Goal: Transaction & Acquisition: Obtain resource

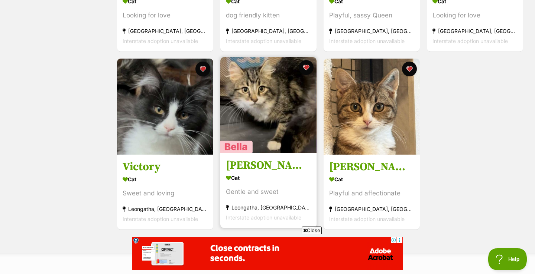
click at [251, 169] on h3 "Belladonna" at bounding box center [268, 166] width 85 height 14
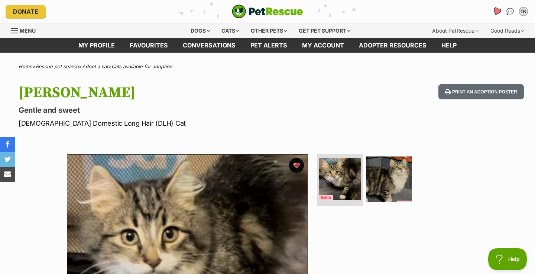
click at [497, 11] on icon "Favourites" at bounding box center [496, 11] width 9 height 9
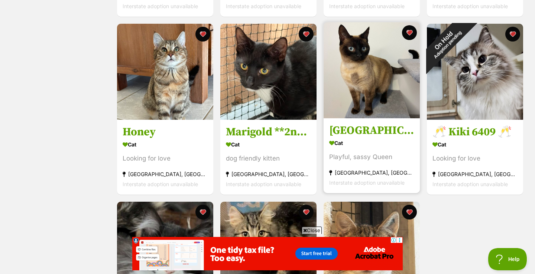
scroll to position [496, 0]
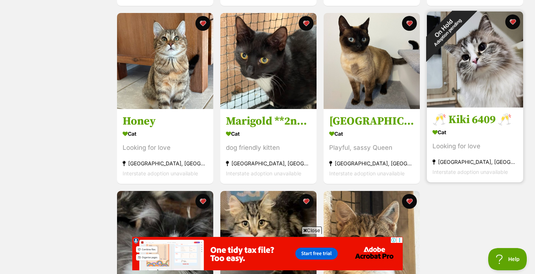
click at [477, 62] on div "On Hold Adoption pending" at bounding box center [445, 29] width 65 height 65
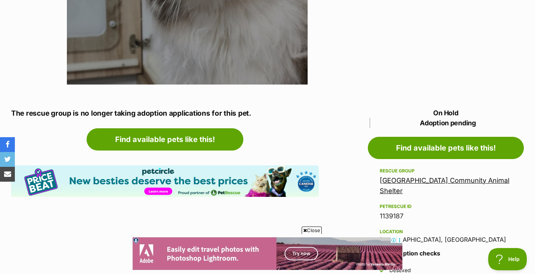
scroll to position [300, 0]
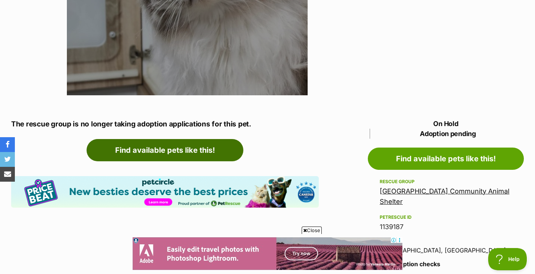
click at [194, 148] on link "Find available pets like this!" at bounding box center [165, 150] width 157 height 22
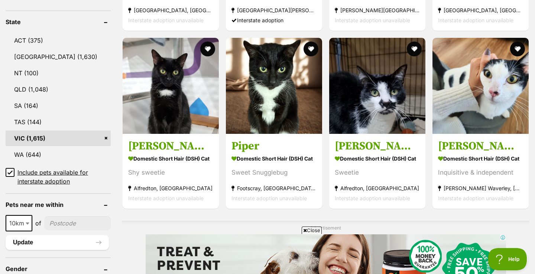
scroll to position [383, 0]
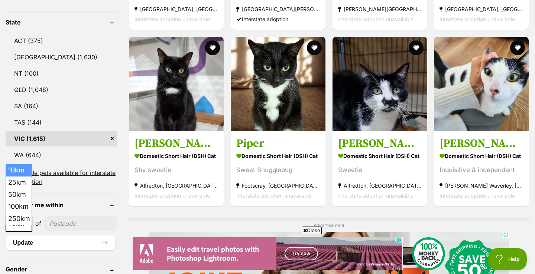
select select "250"
click at [29, 220] on span "10km" at bounding box center [18, 224] width 25 height 10
click at [66, 221] on input"] "postcode" at bounding box center [83, 224] width 68 height 14
type input"] "3995"
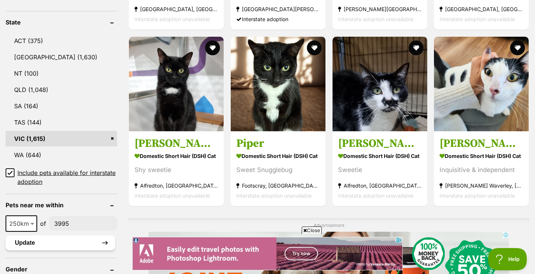
click at [101, 241] on button "Update" at bounding box center [61, 243] width 110 height 15
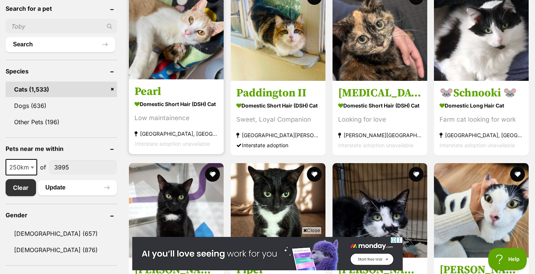
scroll to position [255, 0]
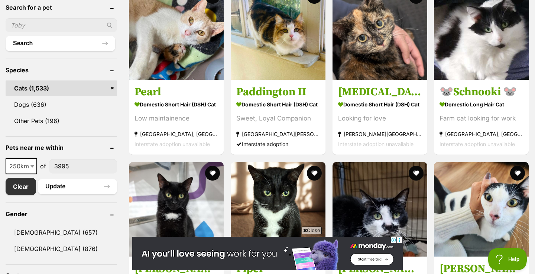
click at [31, 166] on b at bounding box center [32, 167] width 4 height 2
select select "50"
click at [78, 187] on button "Update" at bounding box center [77, 186] width 79 height 15
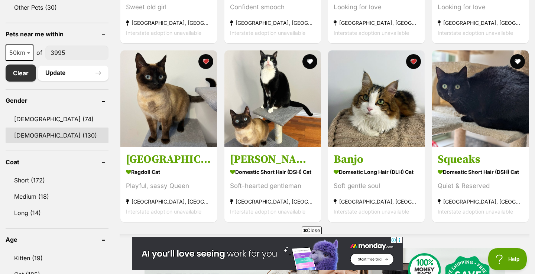
click at [42, 136] on link "[DEMOGRAPHIC_DATA] (130)" at bounding box center [57, 136] width 103 height 16
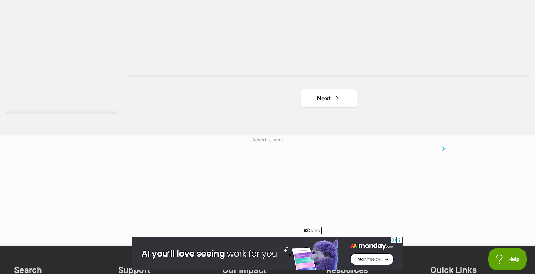
scroll to position [1377, 0]
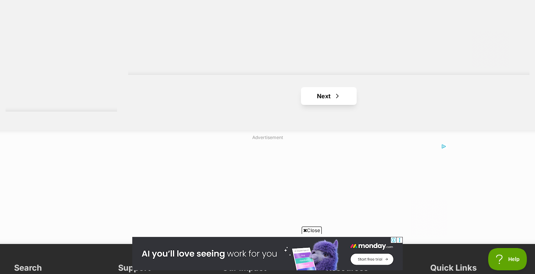
click at [331, 98] on link "Next" at bounding box center [329, 96] width 56 height 18
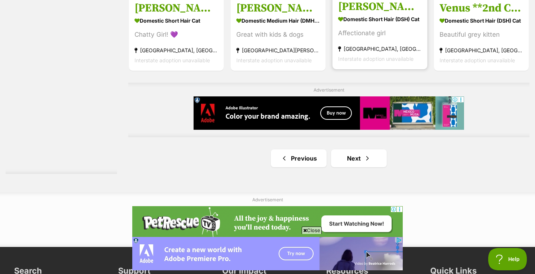
scroll to position [1259, 0]
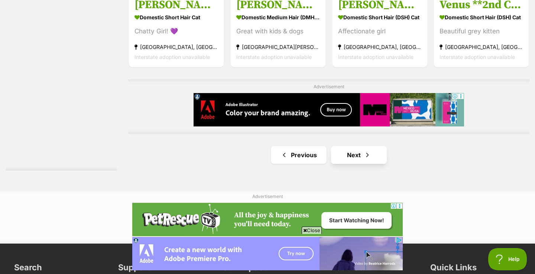
click at [361, 155] on link "Next" at bounding box center [359, 155] width 56 height 18
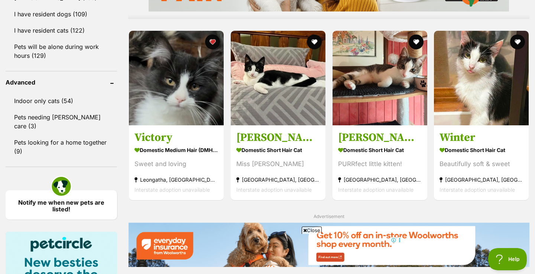
scroll to position [743, 0]
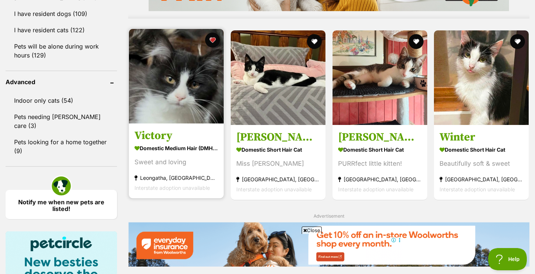
click at [185, 148] on strong "Domestic Medium Hair (DMH) Cat" at bounding box center [176, 148] width 84 height 11
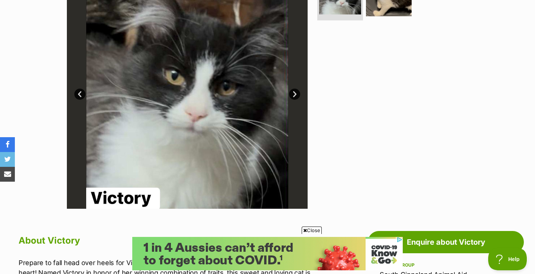
scroll to position [121, 0]
